Goal: Task Accomplishment & Management: Manage account settings

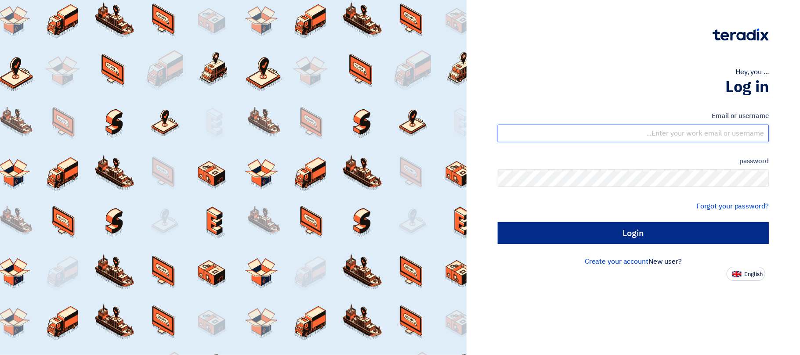
type input "[EMAIL_ADDRESS][DOMAIN_NAME]"
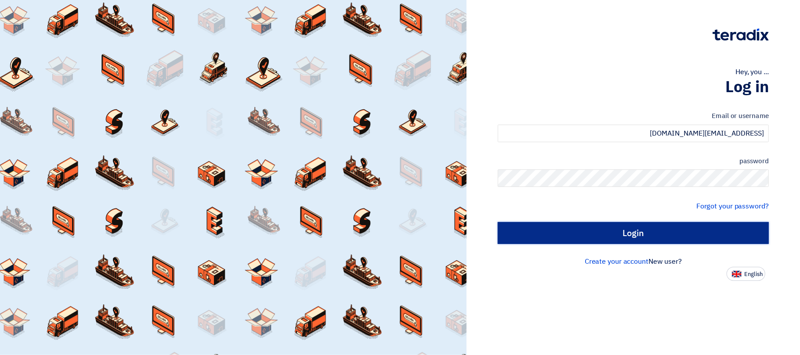
click at [543, 225] on input "Login" at bounding box center [633, 233] width 271 height 22
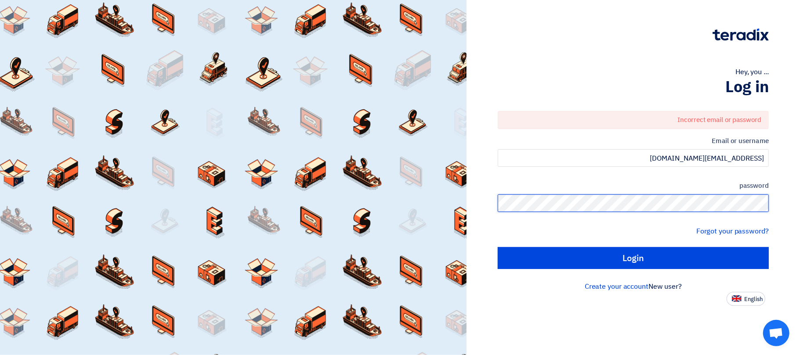
click at [498, 247] on input "Login" at bounding box center [633, 258] width 271 height 22
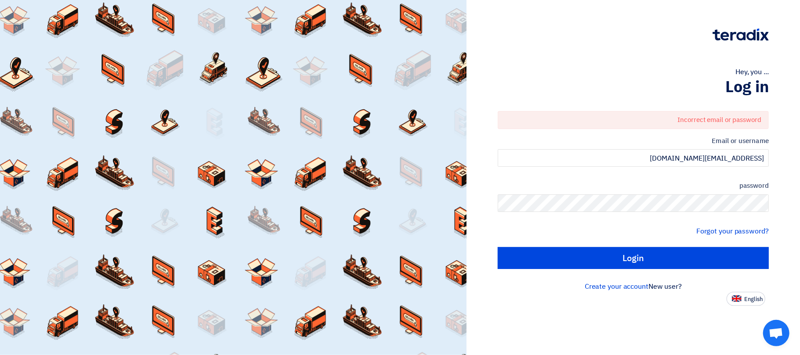
click at [577, 304] on app-language-toggle "English" at bounding box center [633, 299] width 271 height 14
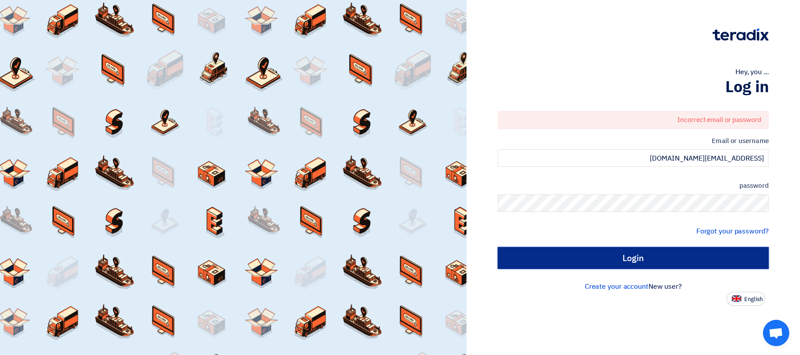
click at [660, 259] on input "Login" at bounding box center [633, 258] width 271 height 22
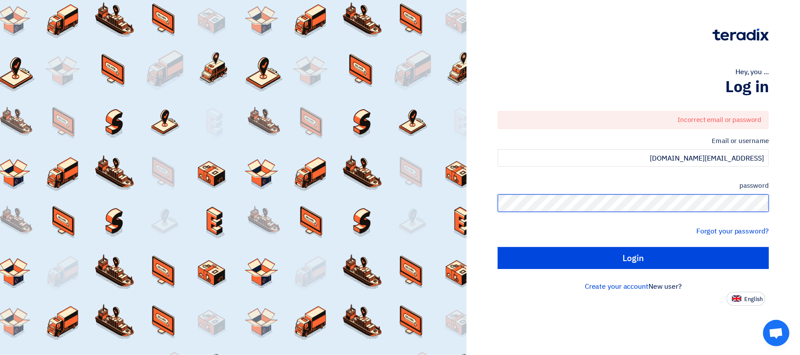
click at [799, 212] on div "Hey, you ... Log in Incorrect email or password Email or username [EMAIL_ADDRES…" at bounding box center [632, 177] width 333 height 355
click at [498, 247] on input "Login" at bounding box center [633, 258] width 271 height 22
type input "Sign in"
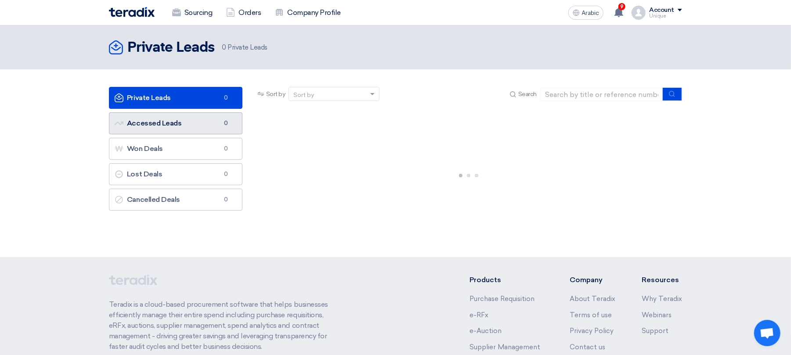
click at [177, 125] on font "Accessed Leads" at bounding box center [154, 123] width 54 height 8
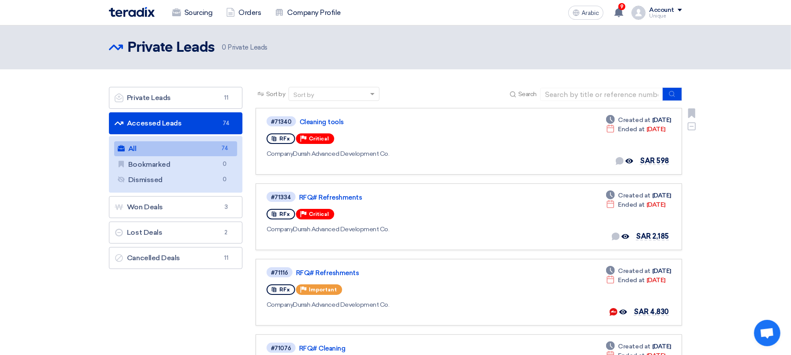
click at [308, 156] on font "Durrah Advanced Development Co." at bounding box center [341, 153] width 96 height 7
click at [358, 159] on div "#71340 Cleaning tools RFx Priority Critical Company [PERSON_NAME] Advanced Deve…" at bounding box center [394, 141] width 254 height 52
click at [342, 218] on div "RFx Priority Critical" at bounding box center [394, 214] width 254 height 14
click at [301, 123] on font "Cleaning tools" at bounding box center [321, 122] width 44 height 8
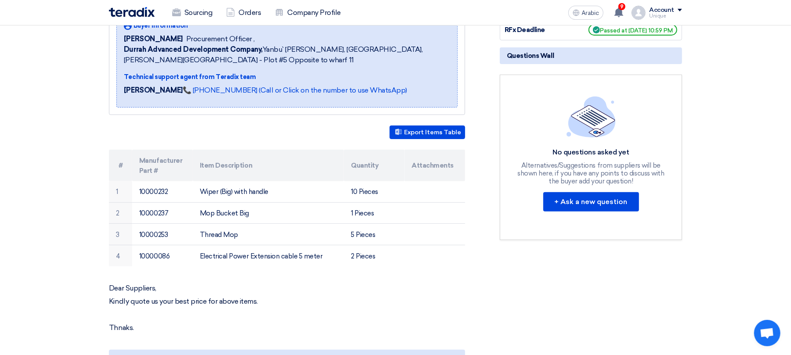
scroll to position [176, 0]
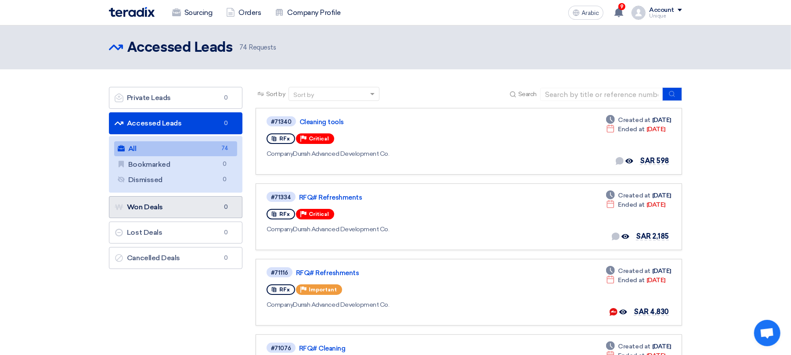
click at [167, 203] on link "Won Deals Won Deals 0" at bounding box center [175, 207] width 133 height 22
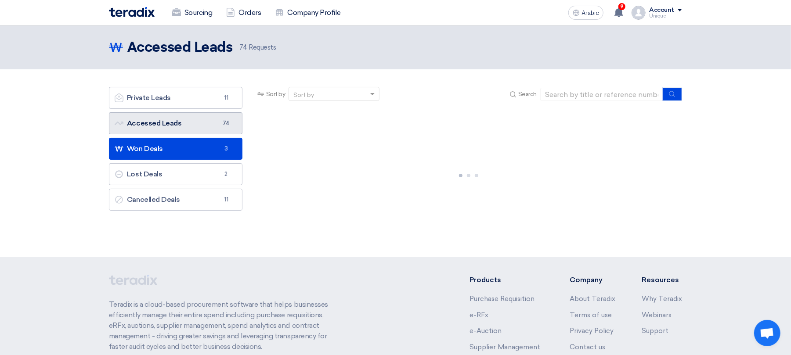
click at [155, 123] on font "Accessed Leads" at bounding box center [154, 123] width 54 height 8
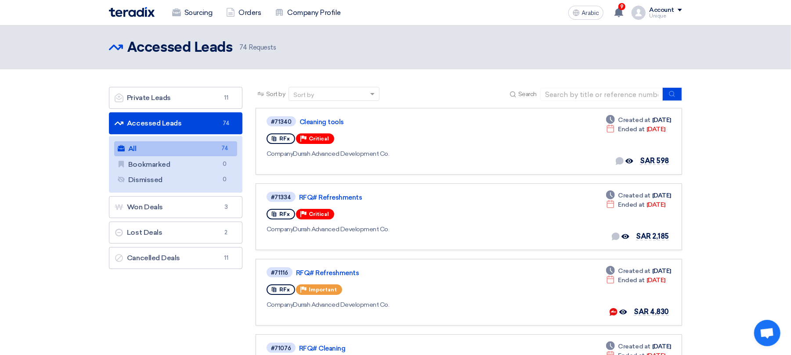
click at [197, 123] on link "Accessed Leads Accessed Leads 74" at bounding box center [175, 123] width 133 height 22
click at [369, 40] on div "Accessed Leads Accessed Leads 74 Requests" at bounding box center [395, 48] width 573 height 18
click at [249, 12] on font "Orders" at bounding box center [249, 12] width 22 height 8
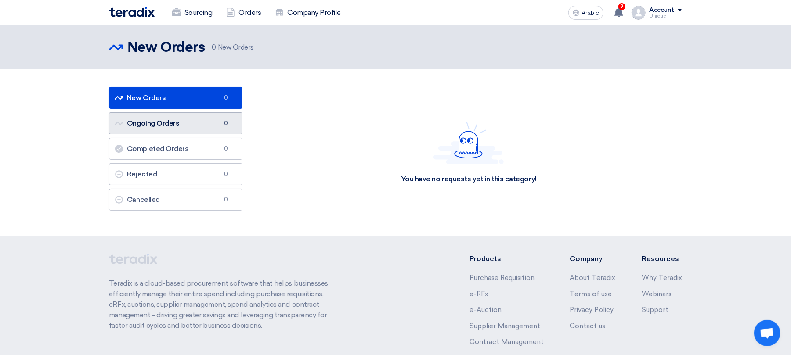
click at [177, 125] on font "Ongoing Orders" at bounding box center [153, 123] width 52 height 8
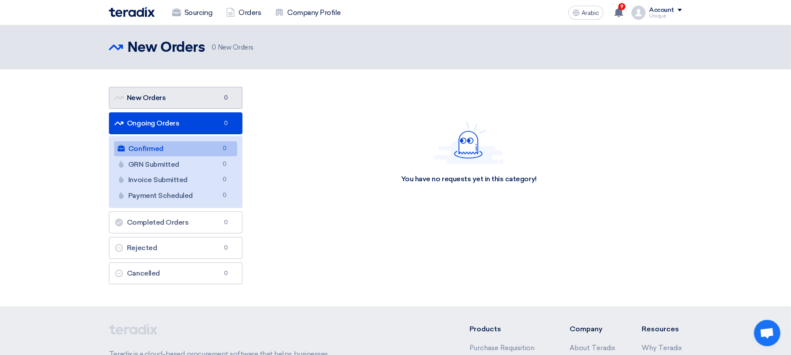
click at [177, 96] on link "New Orders New Orders 0" at bounding box center [175, 98] width 133 height 22
